Goal: Information Seeking & Learning: Learn about a topic

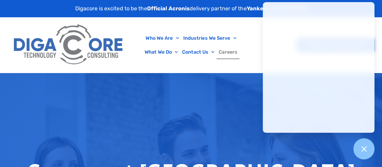
click at [365, 155] on div at bounding box center [364, 149] width 22 height 22
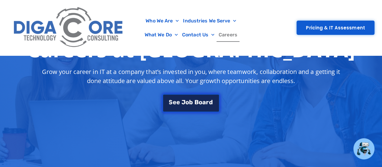
click at [183, 101] on div "S e e J [PERSON_NAME]" at bounding box center [191, 101] width 44 height 6
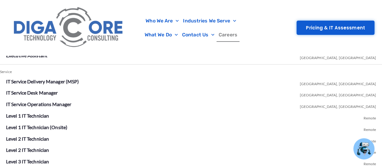
scroll to position [1066, 0]
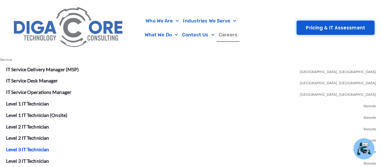
click at [31, 147] on link "Level 3 IT Technician" at bounding box center [27, 149] width 43 height 6
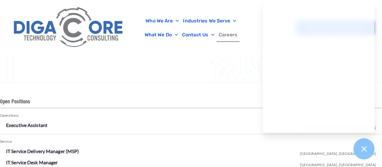
scroll to position [976, 0]
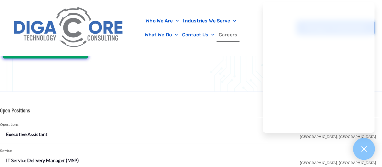
click at [374, 144] on div at bounding box center [364, 149] width 22 height 22
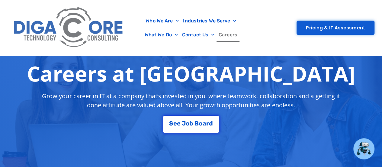
scroll to position [121, 0]
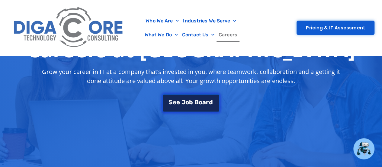
click at [194, 101] on div "S e e J [PERSON_NAME]" at bounding box center [191, 102] width 44 height 6
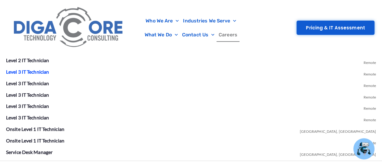
scroll to position [1157, 0]
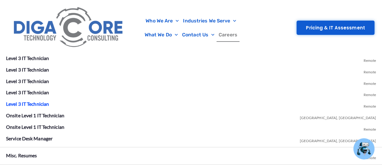
click at [23, 104] on link "Level 3 IT Technician" at bounding box center [27, 104] width 43 height 6
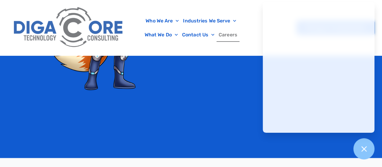
scroll to position [1396, 0]
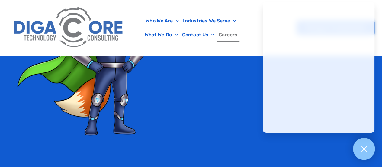
click at [361, 148] on icon at bounding box center [364, 148] width 8 height 8
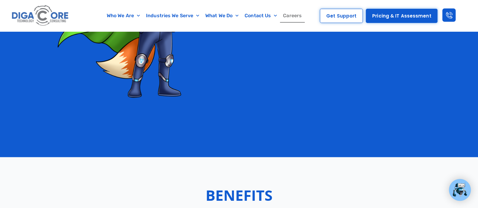
scroll to position [1442, 0]
